Goal: Transaction & Acquisition: Purchase product/service

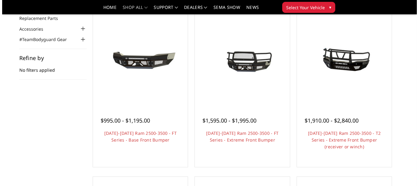
scroll to position [55, 0]
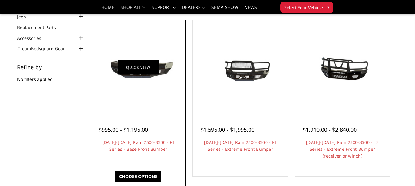
click at [147, 68] on link "Quick view" at bounding box center [138, 67] width 41 height 14
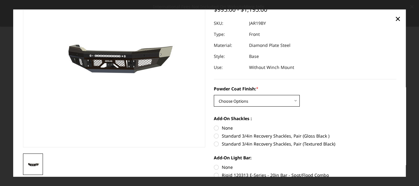
click at [294, 102] on select "Choose Options Bare Metal Gloss Black Powder Coat Textured Black Powder Coat" at bounding box center [257, 101] width 86 height 12
select select "3377"
click at [214, 95] on select "Choose Options Bare Metal Gloss Black Powder Coat Textured Black Powder Coat" at bounding box center [257, 101] width 86 height 12
click at [215, 145] on label "Standard 3/4in Recovery Shackles, Pair (Textured Black)" at bounding box center [305, 144] width 182 height 6
click at [396, 133] on input "Standard 3/4in Recovery Shackles, Pair (Textured Black)" at bounding box center [396, 133] width 0 height 0
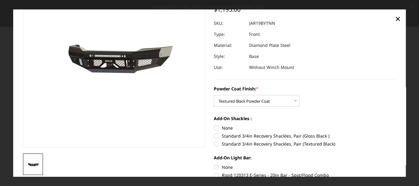
radio input "true"
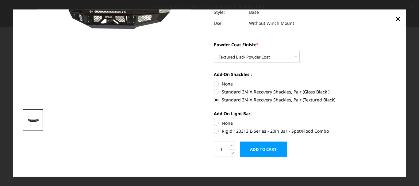
scroll to position [104, 0]
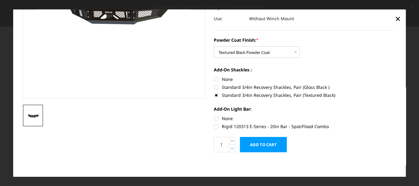
click at [214, 127] on label "Rigid 120313 E-Series - 20in Bar - Spot/Flood Combo" at bounding box center [305, 126] width 182 height 6
click at [396, 116] on input "Rigid 120313 E-Series - 20in Bar - Spot/Flood Combo" at bounding box center [396, 115] width 0 height 0
radio input "true"
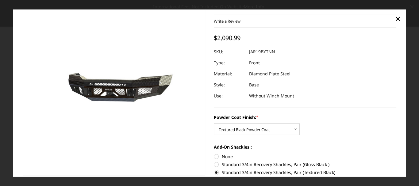
scroll to position [0, 0]
